Goal: Contribute content: Contribute content

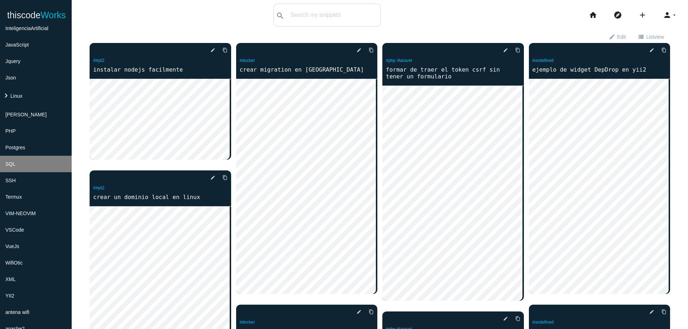
scroll to position [197, 0]
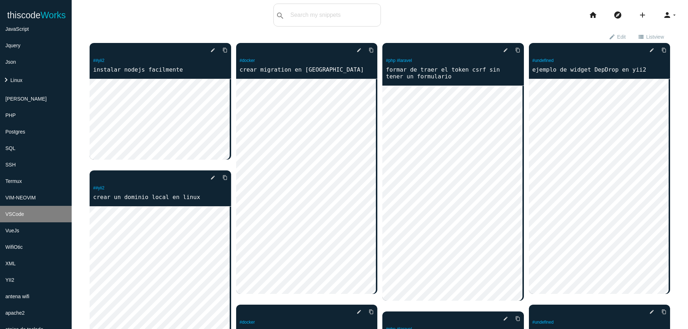
click at [21, 214] on span "VSCode" at bounding box center [14, 214] width 19 height 6
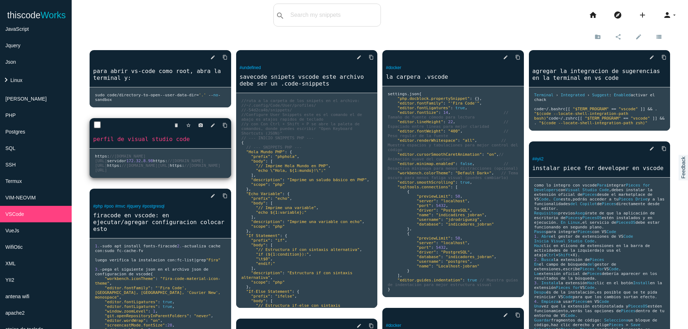
click at [170, 156] on pre "https : //[DOMAIN_NAME][URL] servidor 172.32 . 8.98 https : //[DOMAIN_NAME][URL…" at bounding box center [160, 163] width 141 height 29
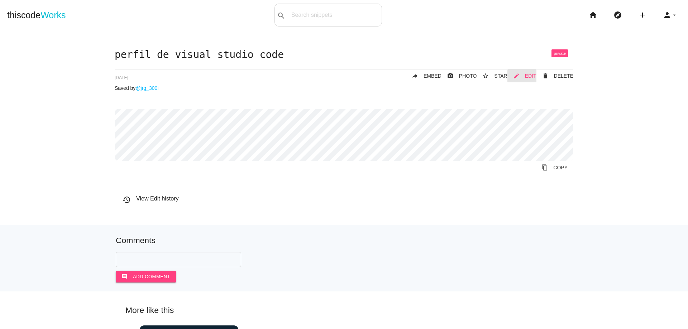
click at [526, 73] on span "EDIT" at bounding box center [530, 76] width 11 height 6
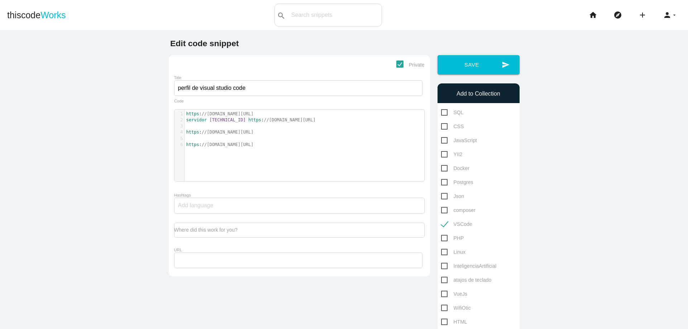
scroll to position [2, 0]
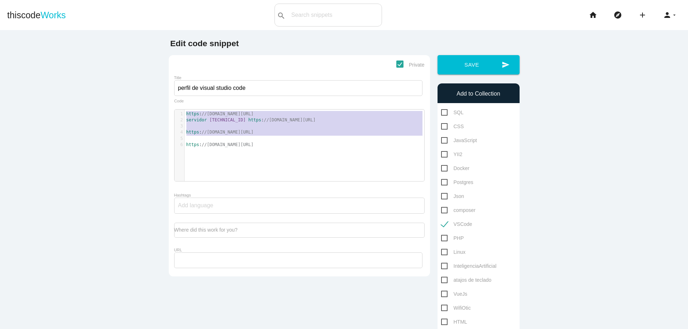
type textarea "[URL][DOMAIN_NAME] servidor [TECHNICAL_ID] [URL][DOMAIN_NAME] [URL][DOMAIN_NAME…"
drag, startPoint x: 183, startPoint y: 114, endPoint x: 361, endPoint y: 152, distance: 181.7
click at [361, 152] on div "x 1 https : //[DOMAIN_NAME][URL] 2 servidor [TECHNICAL_ID] https : //[DOMAIN_NA…" at bounding box center [304, 151] width 260 height 82
type textarea "[URL][DOMAIN_NAME] servidor [TECHNICAL_ID] [URL][DOMAIN_NAME] [URL][DOMAIN_NAME…"
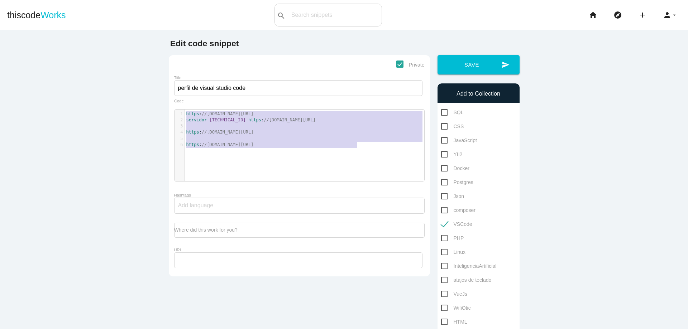
drag, startPoint x: 183, startPoint y: 117, endPoint x: 361, endPoint y: 152, distance: 181.1
click at [361, 152] on div "x 1 https : //[DOMAIN_NAME][URL] 2 servidor [TECHNICAL_ID] https : //[DOMAIN_NA…" at bounding box center [304, 151] width 260 height 82
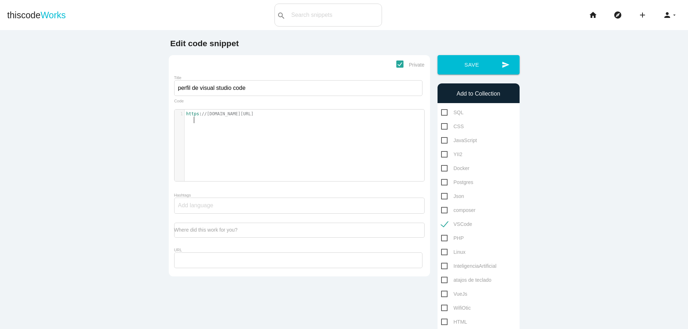
click at [184, 112] on pre "https : //[DOMAIN_NAME][URL]" at bounding box center [306, 114] width 245 height 6
type textarea "perfil de trabajo"
type textarea "Otic"
click at [483, 73] on button "send Save" at bounding box center [478, 64] width 82 height 19
